Goal: Task Accomplishment & Management: Manage account settings

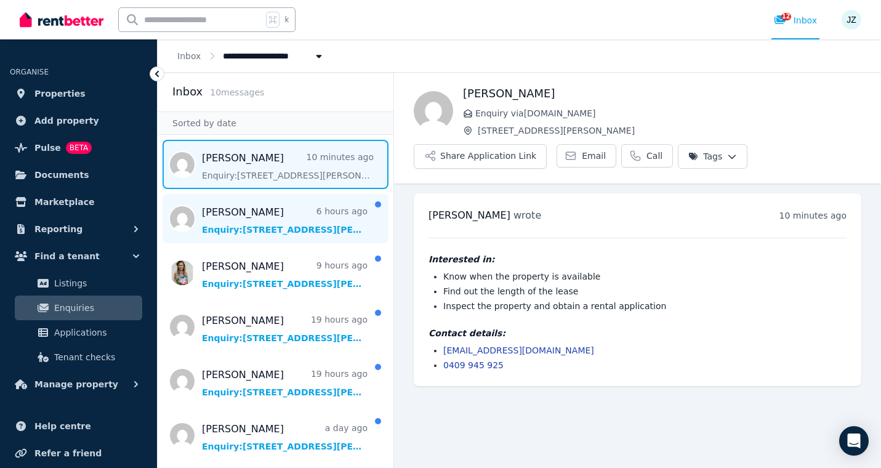
click at [247, 222] on span "Message list" at bounding box center [276, 218] width 236 height 49
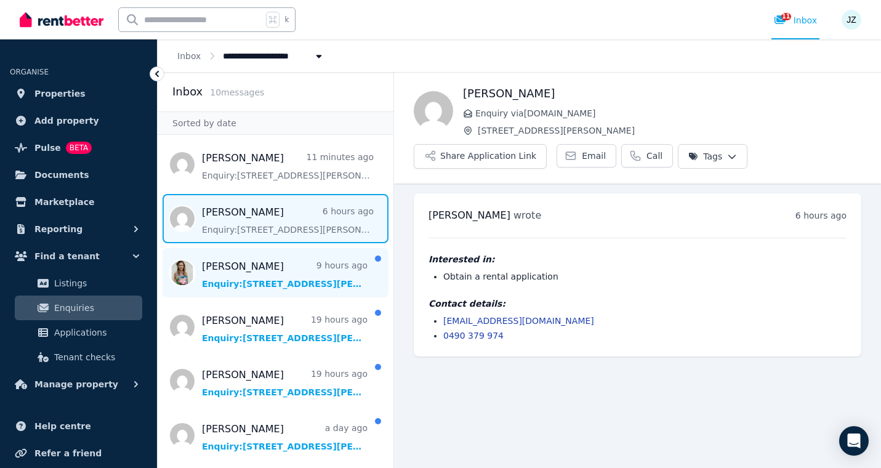
click at [255, 275] on span "Message list" at bounding box center [276, 272] width 236 height 49
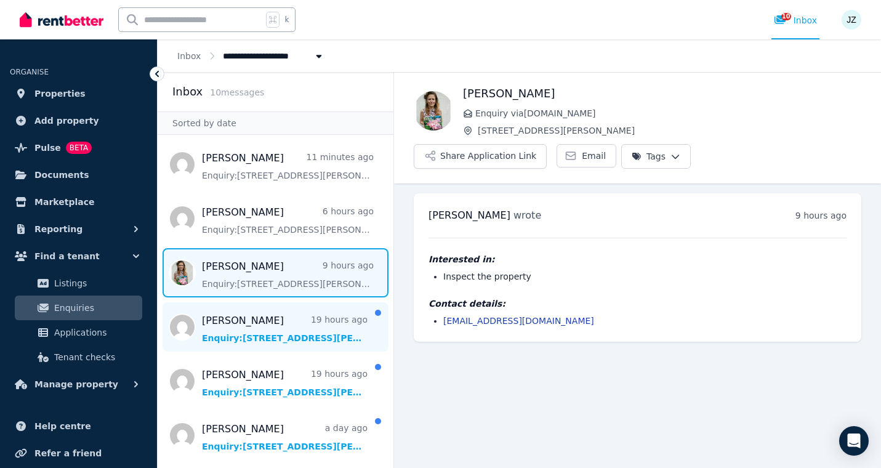
click at [226, 339] on span "Message list" at bounding box center [276, 326] width 236 height 49
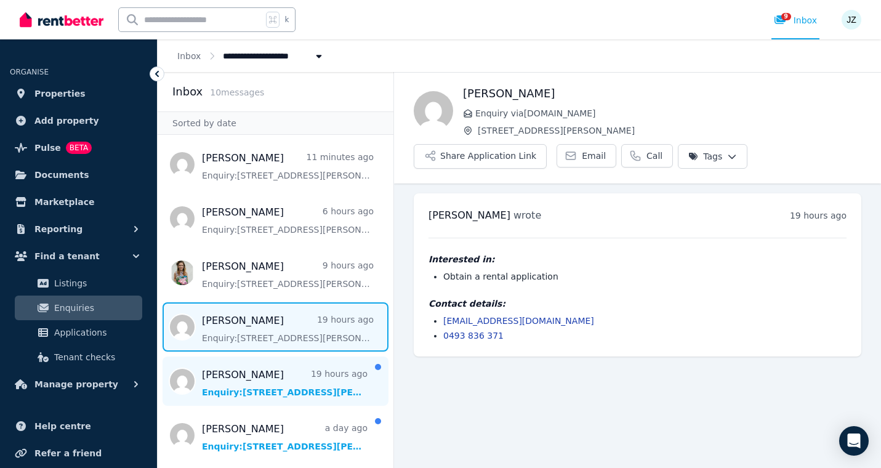
click at [265, 390] on span "Message list" at bounding box center [276, 380] width 236 height 49
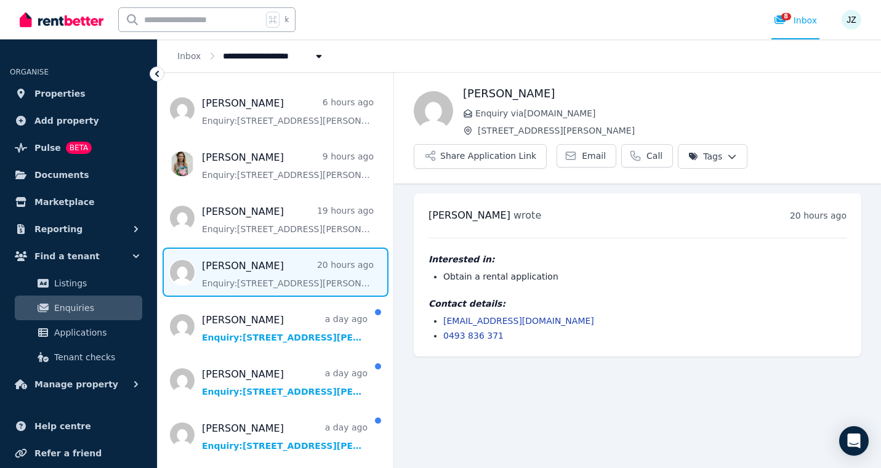
scroll to position [143, 0]
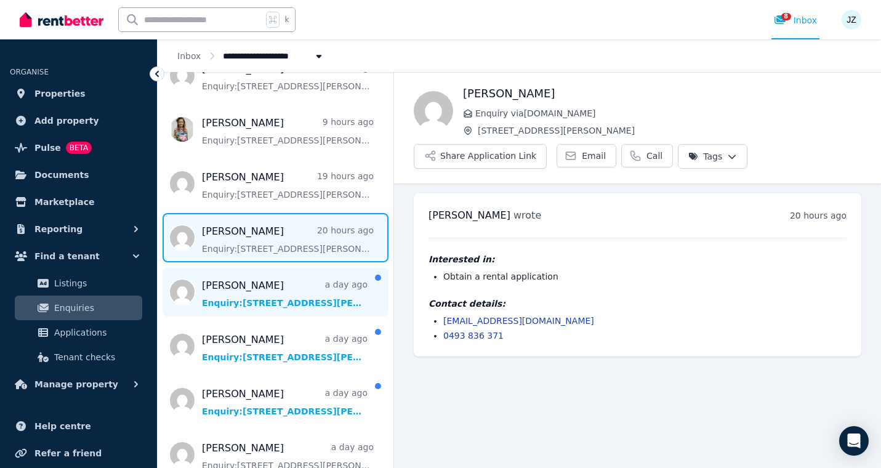
click at [253, 299] on span "Message list" at bounding box center [276, 291] width 236 height 49
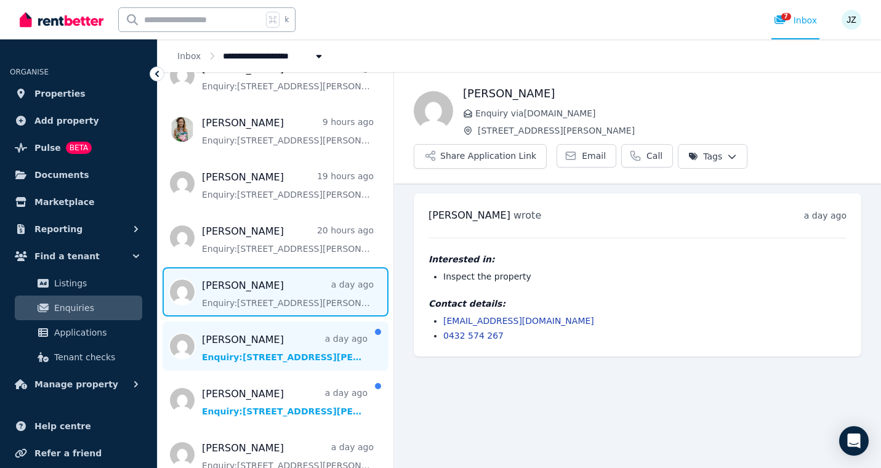
click at [284, 346] on span "Message list" at bounding box center [276, 345] width 236 height 49
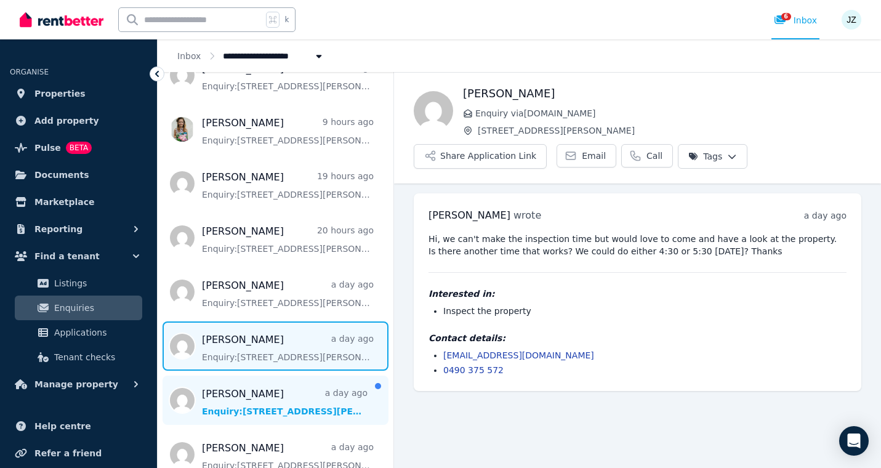
click at [292, 398] on span "Message list" at bounding box center [276, 400] width 236 height 49
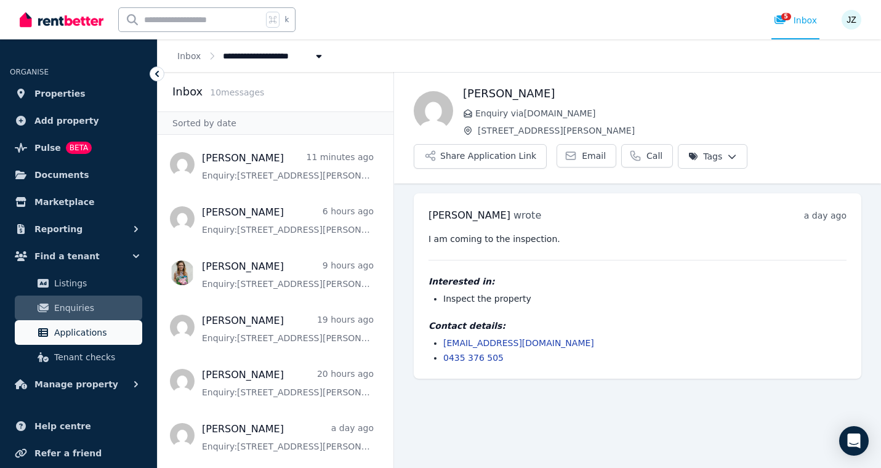
click at [90, 332] on span "Applications" at bounding box center [95, 332] width 83 height 15
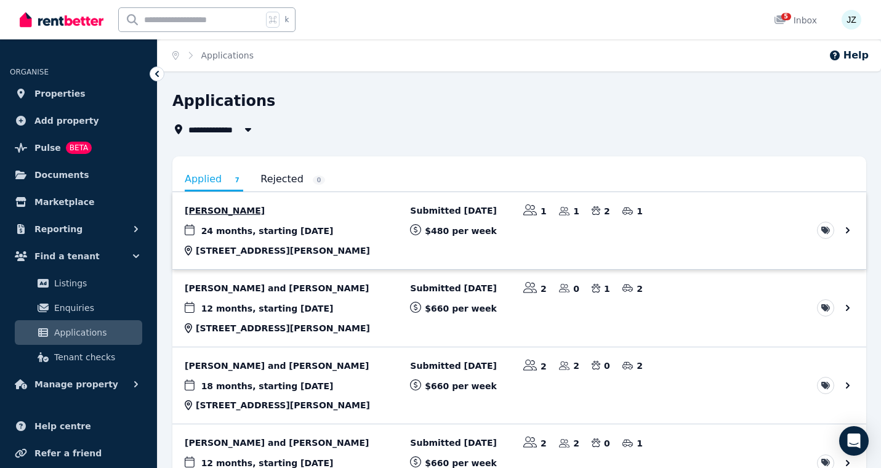
click at [236, 211] on link "View application: Felicity Anderson" at bounding box center [519, 230] width 694 height 77
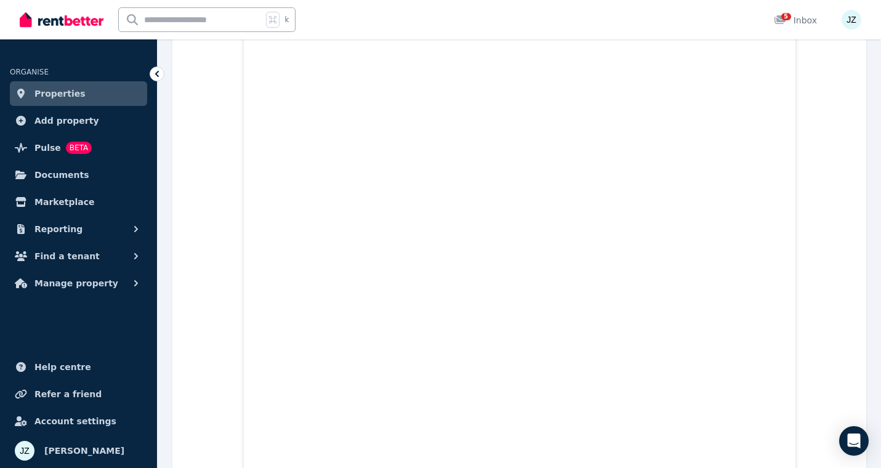
scroll to position [1564, 0]
